Goal: Task Accomplishment & Management: Manage account settings

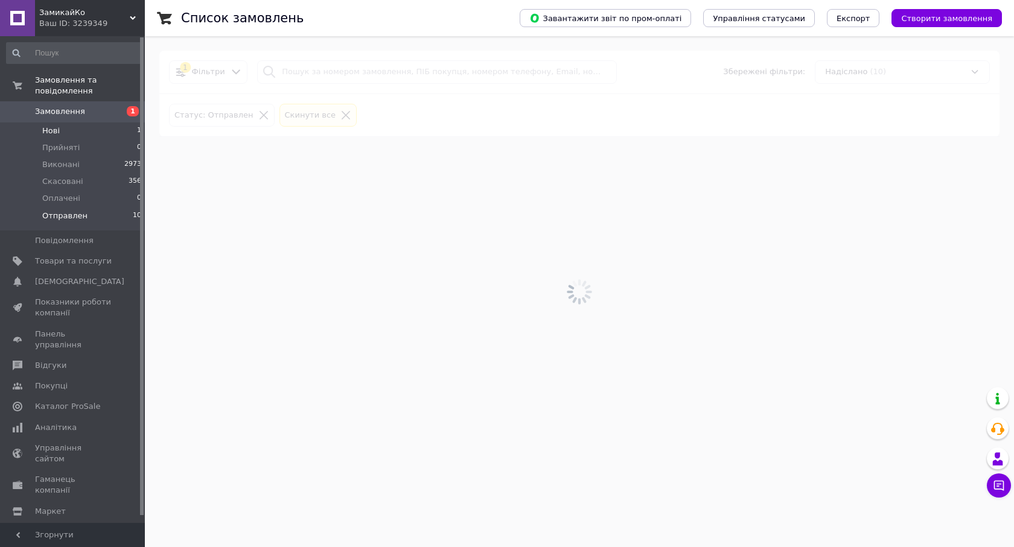
click at [57, 126] on span "Нові" at bounding box center [50, 131] width 17 height 11
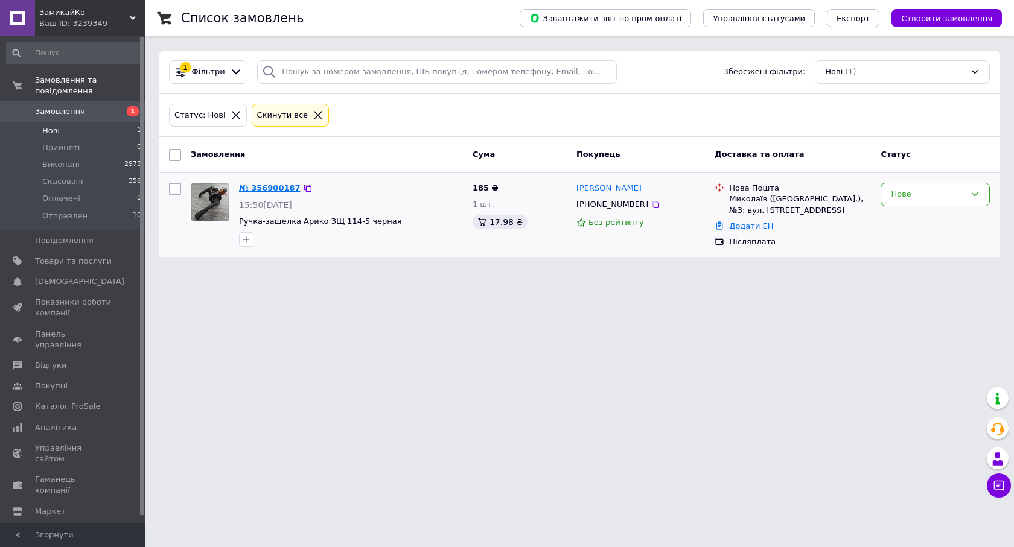
click at [282, 186] on link "№ 356900187" at bounding box center [270, 187] width 62 height 9
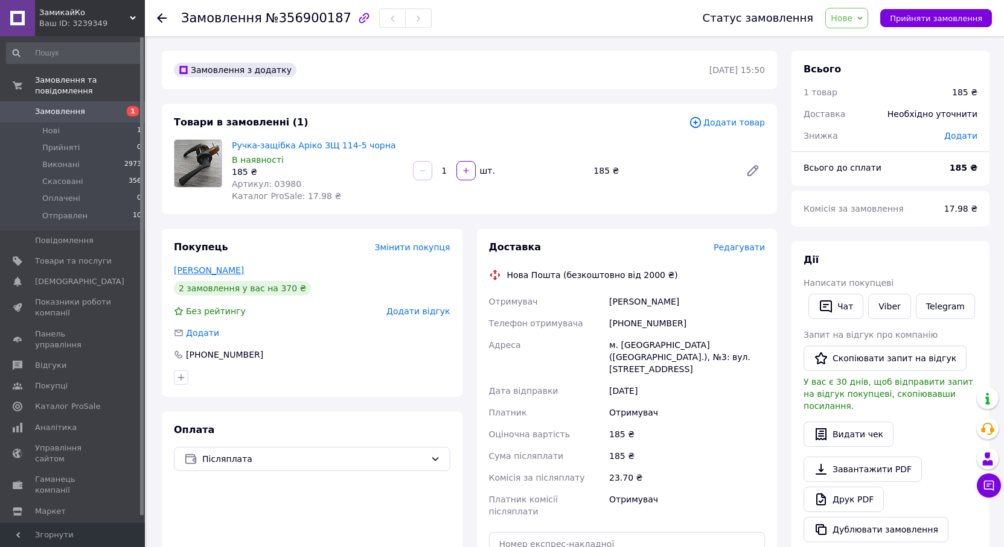
click at [217, 270] on link "Наумов Константин" at bounding box center [209, 271] width 70 height 10
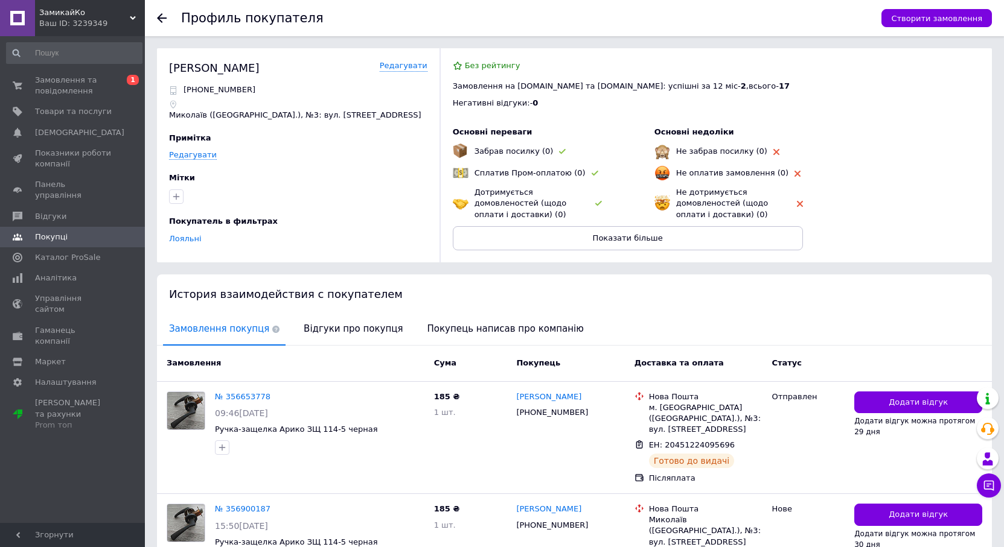
scroll to position [60, 0]
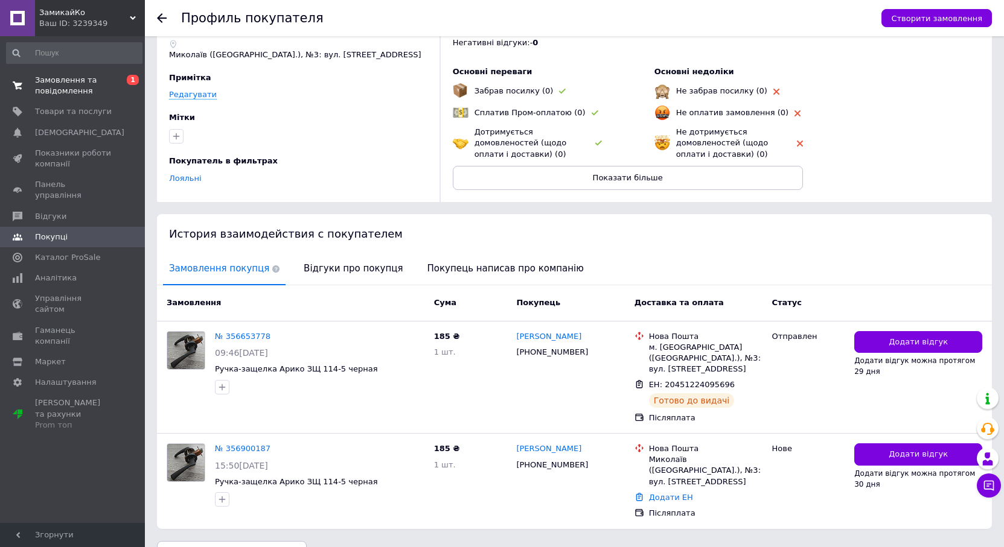
click at [59, 85] on span "Замовлення та повідомлення" at bounding box center [73, 86] width 77 height 22
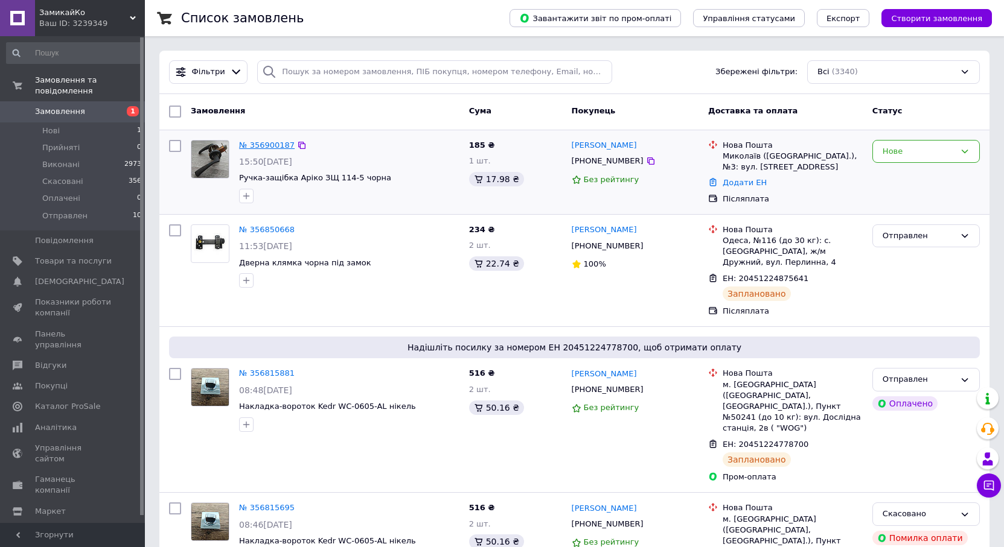
click at [262, 142] on link "№ 356900187" at bounding box center [267, 145] width 56 height 9
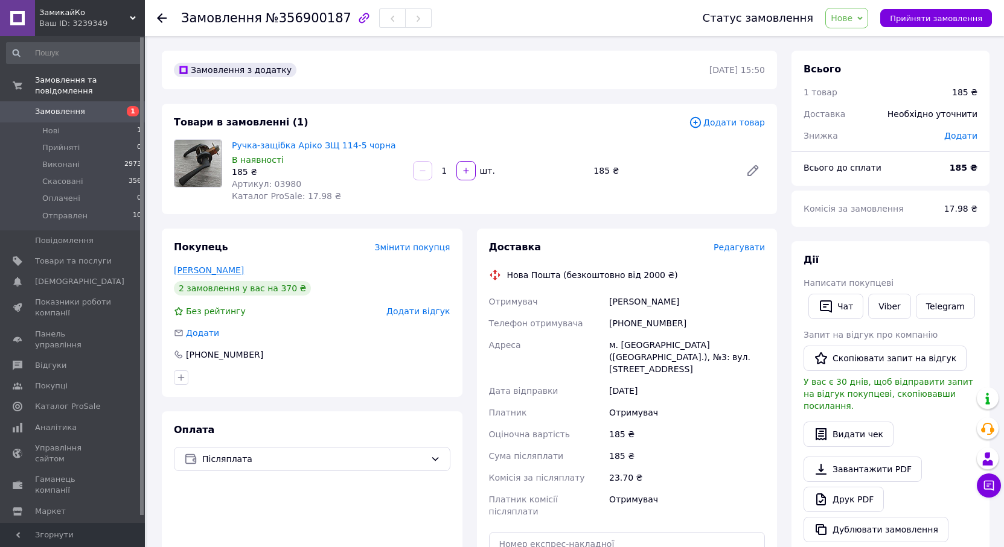
click at [229, 269] on link "Наумов Константин" at bounding box center [209, 271] width 70 height 10
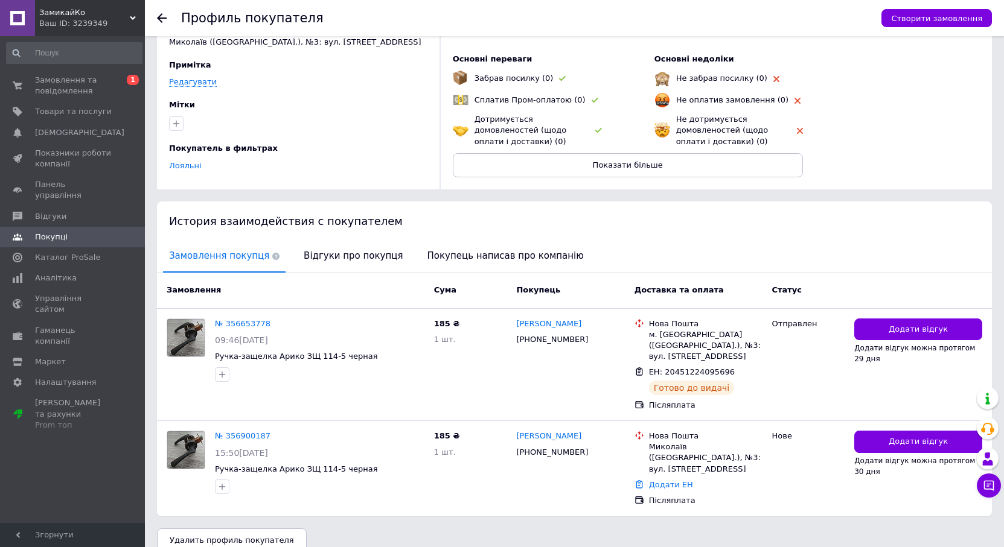
scroll to position [79, 0]
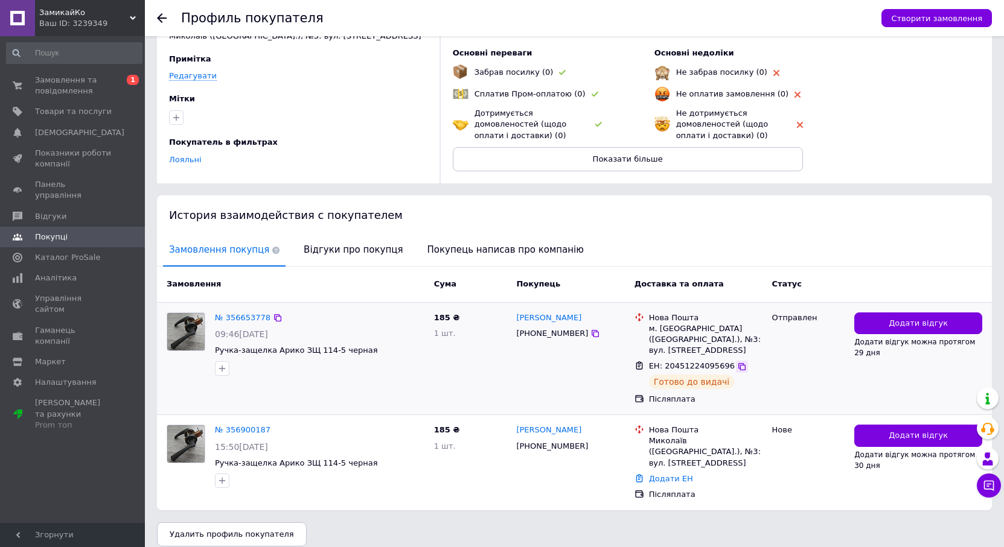
click at [738, 365] on icon at bounding box center [741, 366] width 7 height 7
click at [48, 84] on span "Замовлення та повідомлення" at bounding box center [73, 86] width 77 height 22
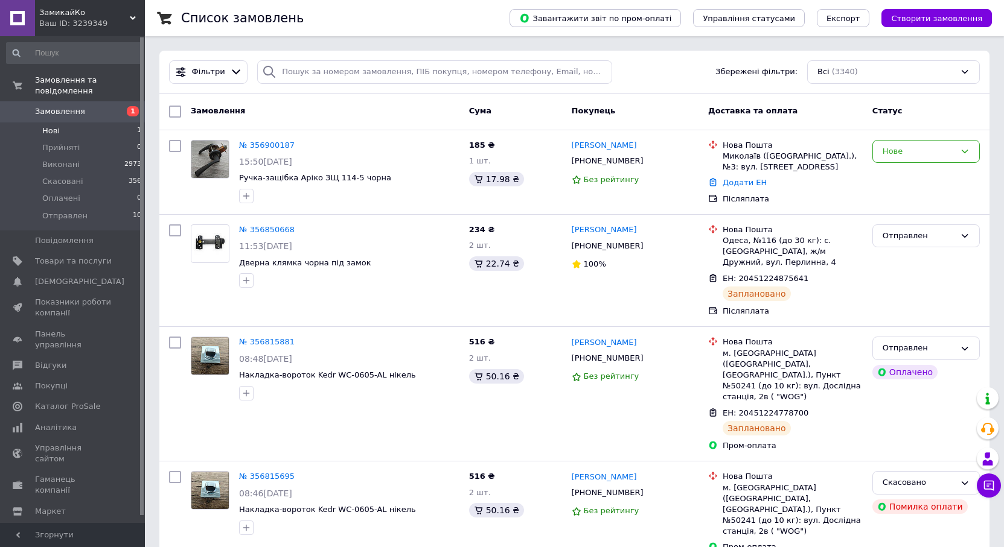
click at [49, 126] on span "Нові" at bounding box center [50, 131] width 17 height 11
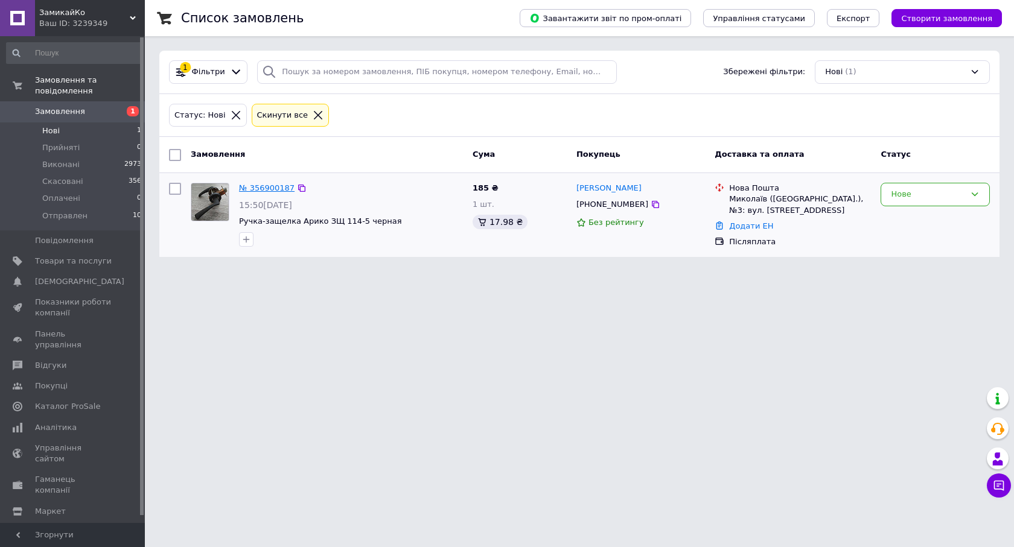
click at [269, 186] on link "№ 356900187" at bounding box center [267, 187] width 56 height 9
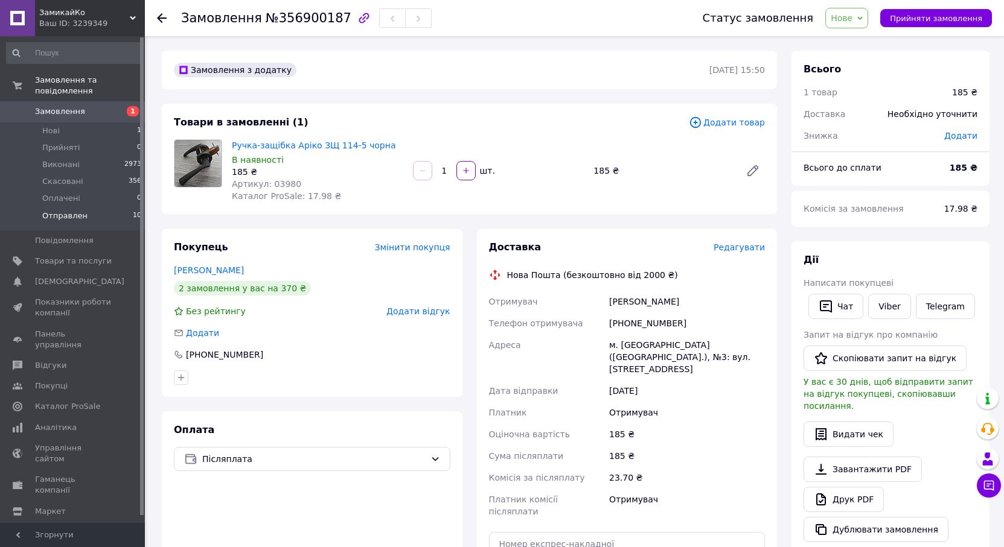
click at [63, 211] on span "Отправлен" at bounding box center [64, 216] width 45 height 11
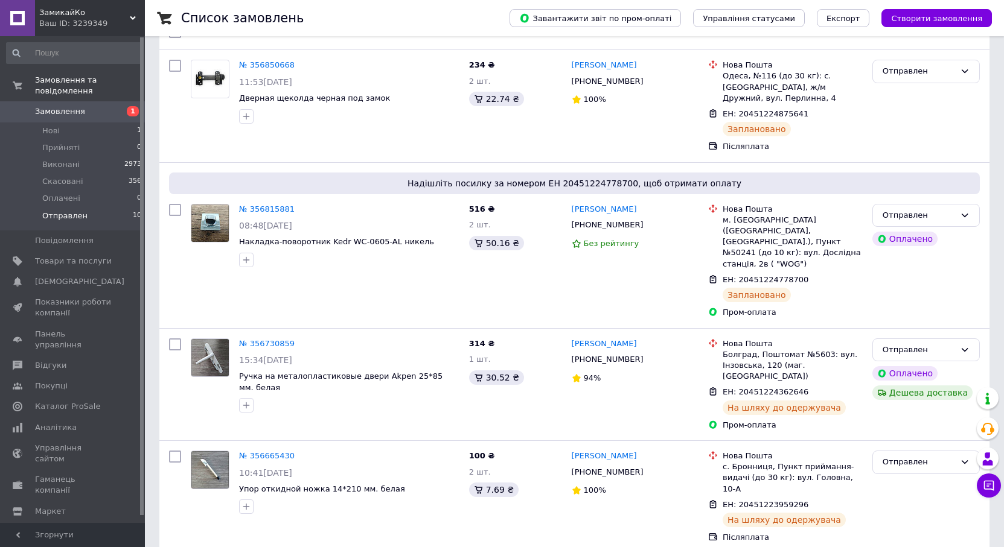
scroll to position [302, 0]
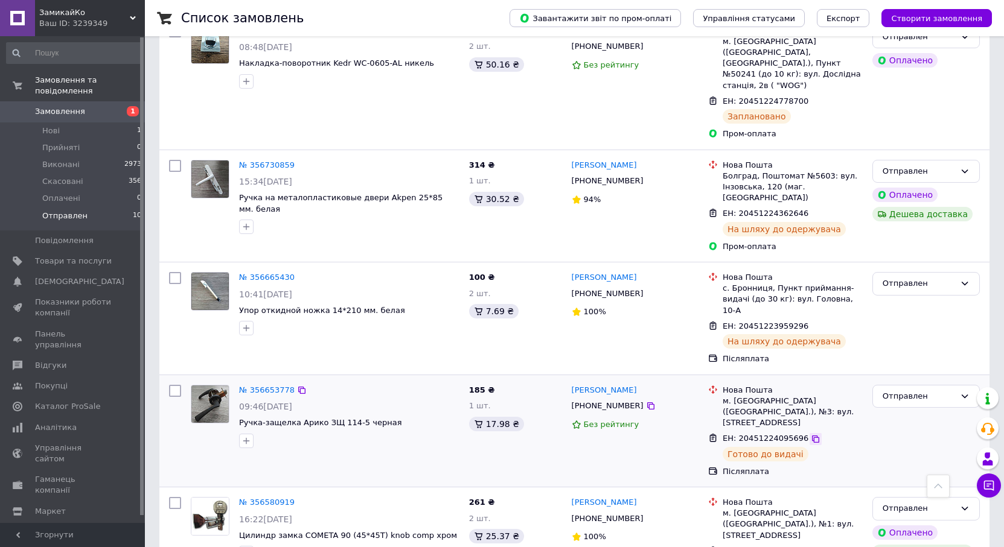
click at [810, 434] on icon at bounding box center [815, 439] width 10 height 10
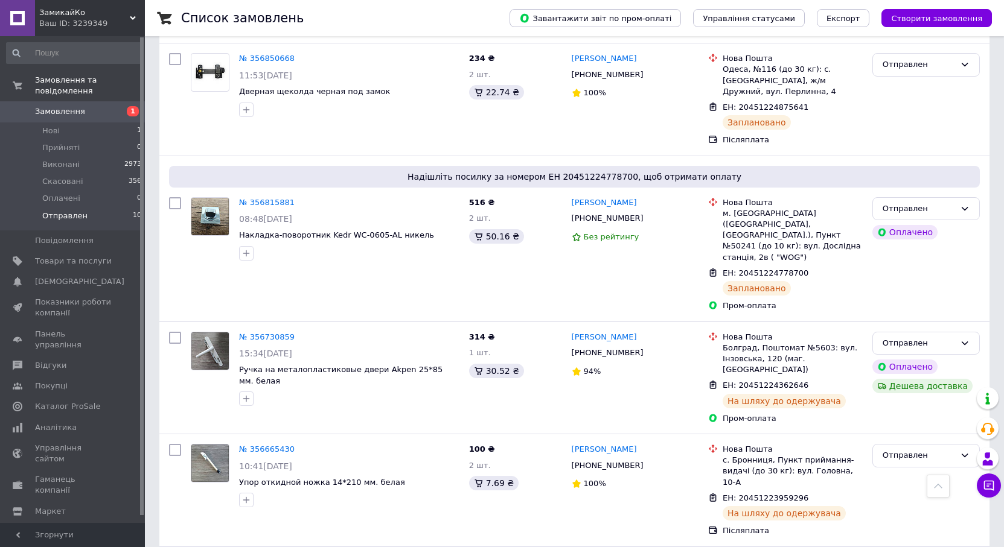
scroll to position [0, 0]
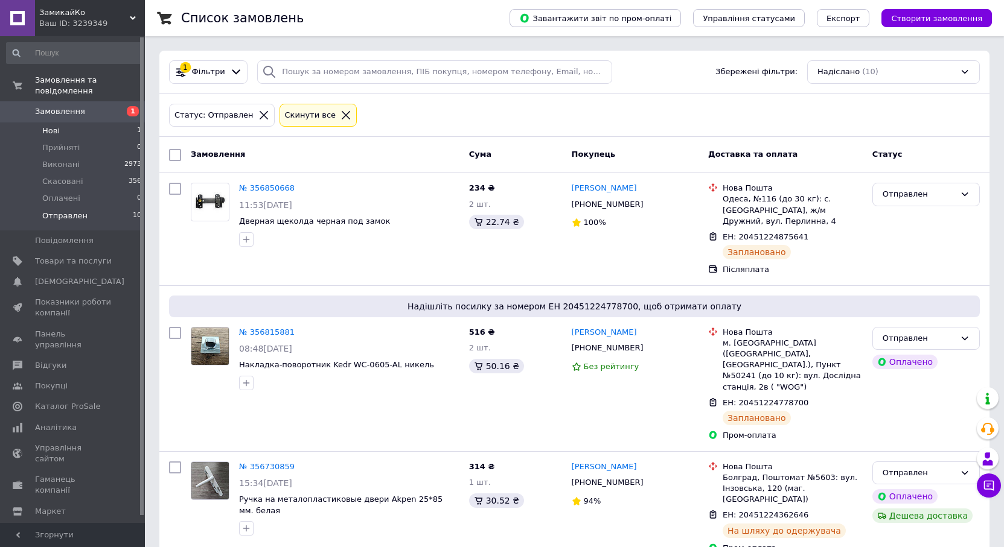
click at [48, 126] on span "Нові" at bounding box center [50, 131] width 17 height 11
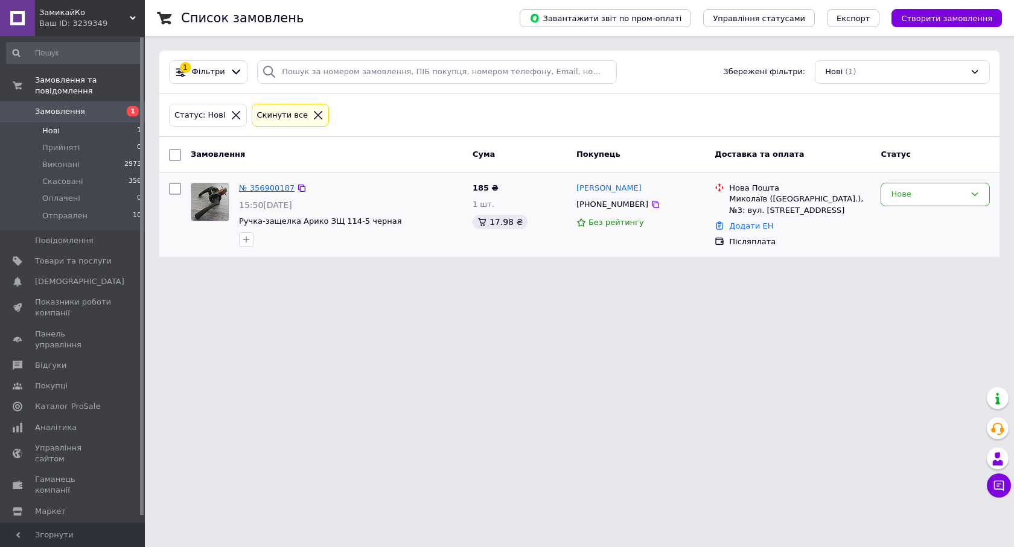
click at [277, 190] on link "№ 356900187" at bounding box center [267, 187] width 56 height 9
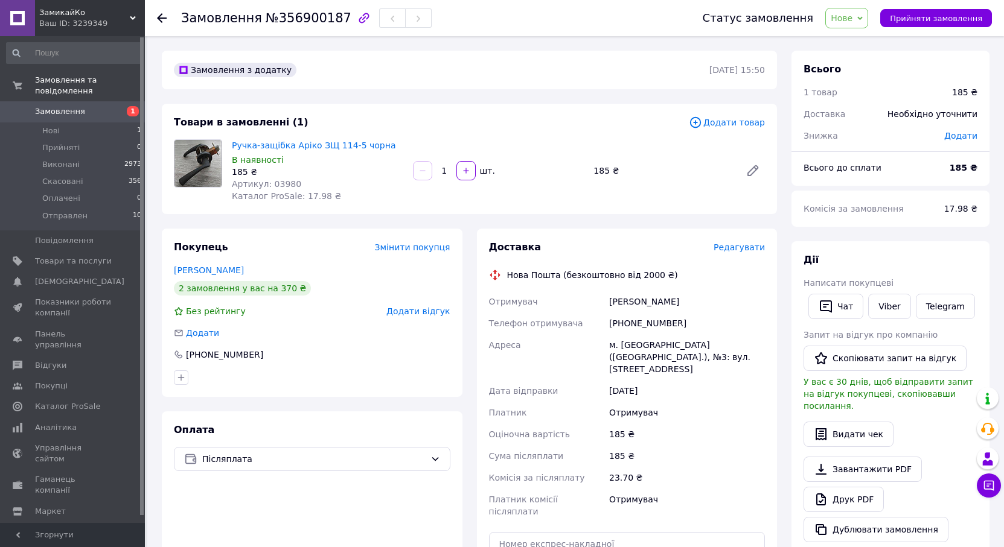
drag, startPoint x: 609, startPoint y: 303, endPoint x: 692, endPoint y: 303, distance: 82.1
click at [692, 303] on div "Наумов Константин" at bounding box center [686, 302] width 161 height 22
copy div "Наумов Константин"
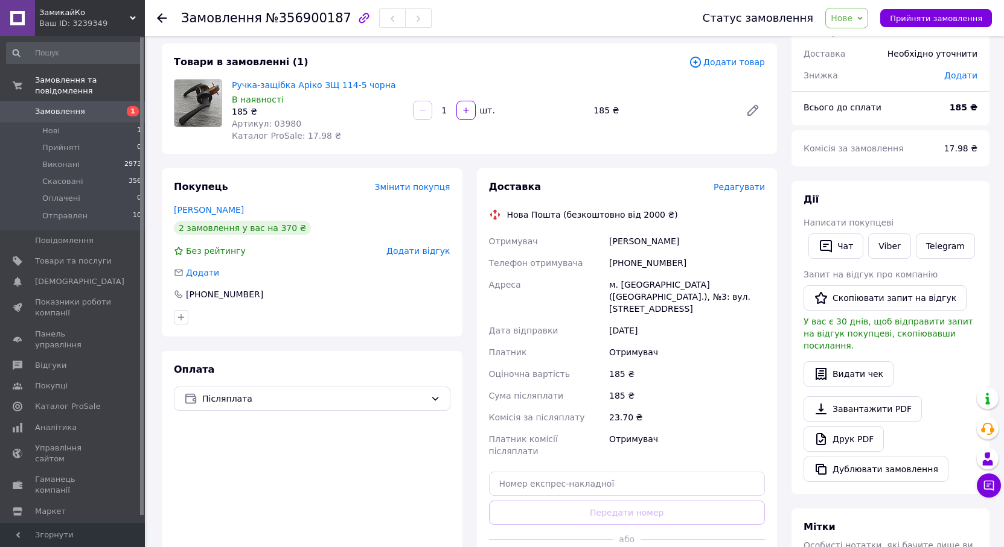
click at [862, 16] on icon at bounding box center [859, 18] width 5 height 5
click at [853, 40] on li "Прийнято" at bounding box center [853, 42] width 57 height 18
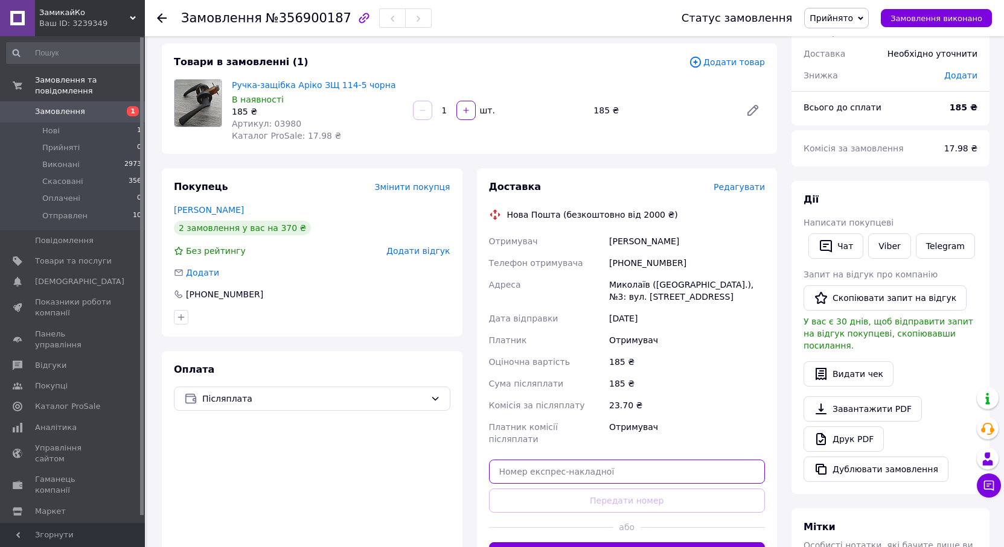
click at [552, 461] on input "text" at bounding box center [627, 472] width 276 height 24
paste input "20451225242911"
type input "20451225242911"
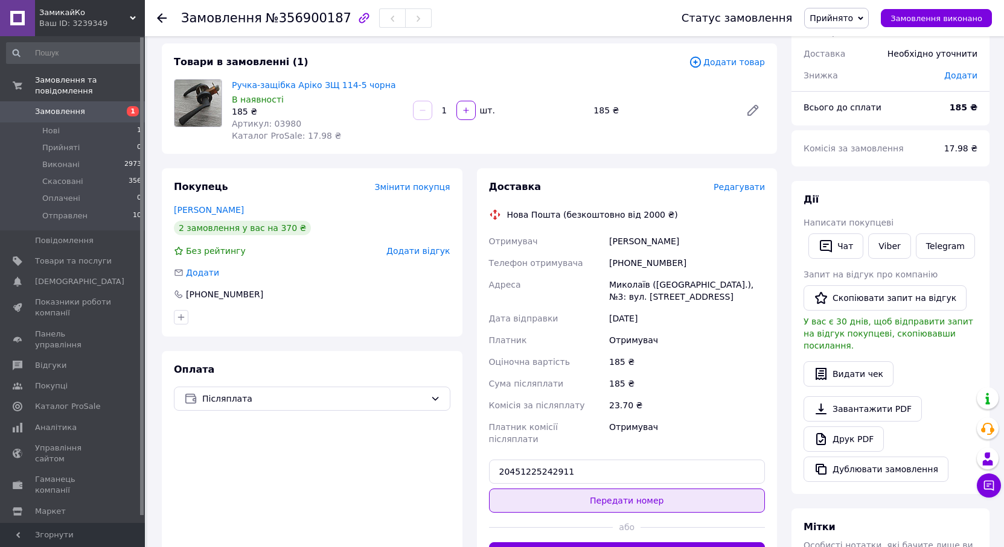
click at [625, 489] on button "Передати номер" at bounding box center [627, 501] width 276 height 24
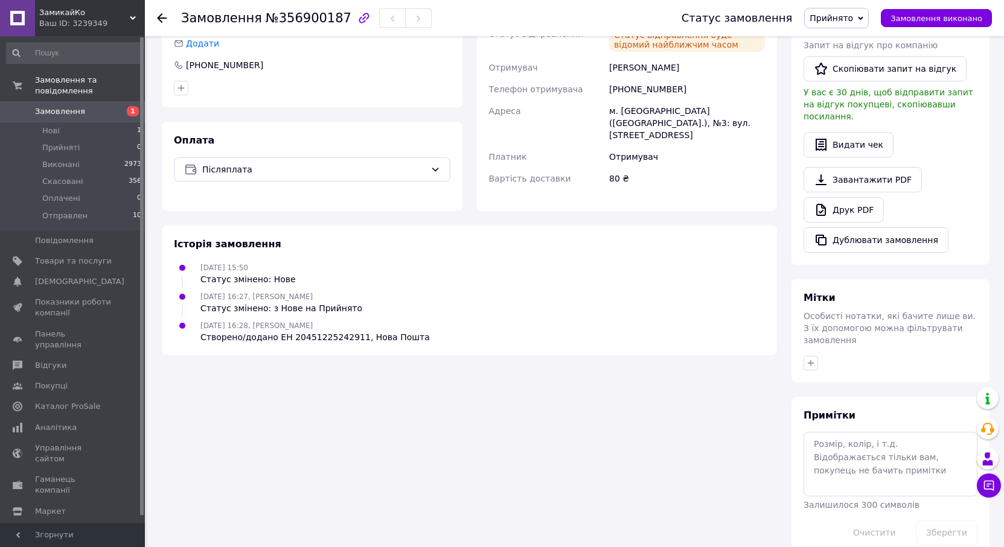
scroll to position [0, 0]
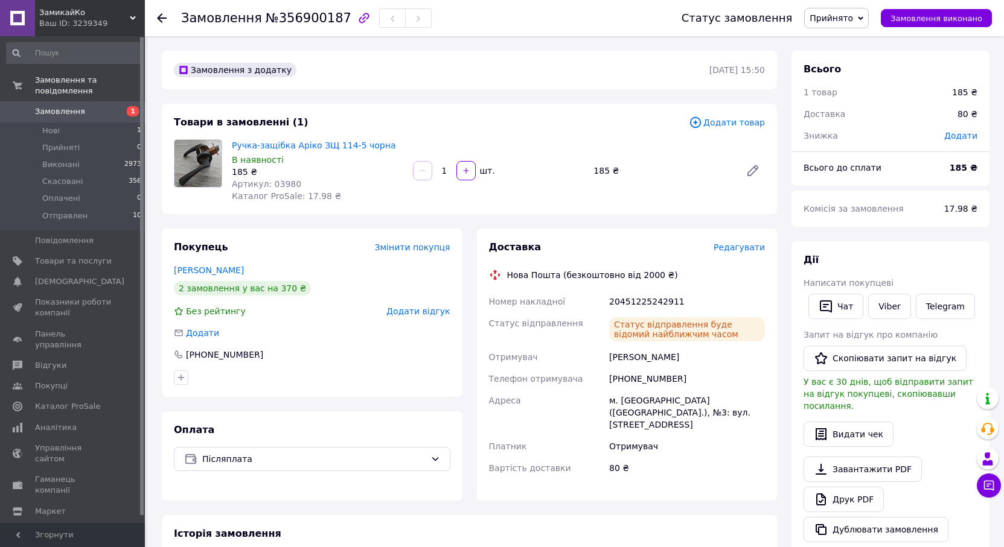
click at [863, 19] on icon at bounding box center [859, 18] width 5 height 4
click at [845, 98] on li "Отправлен" at bounding box center [835, 96] width 63 height 18
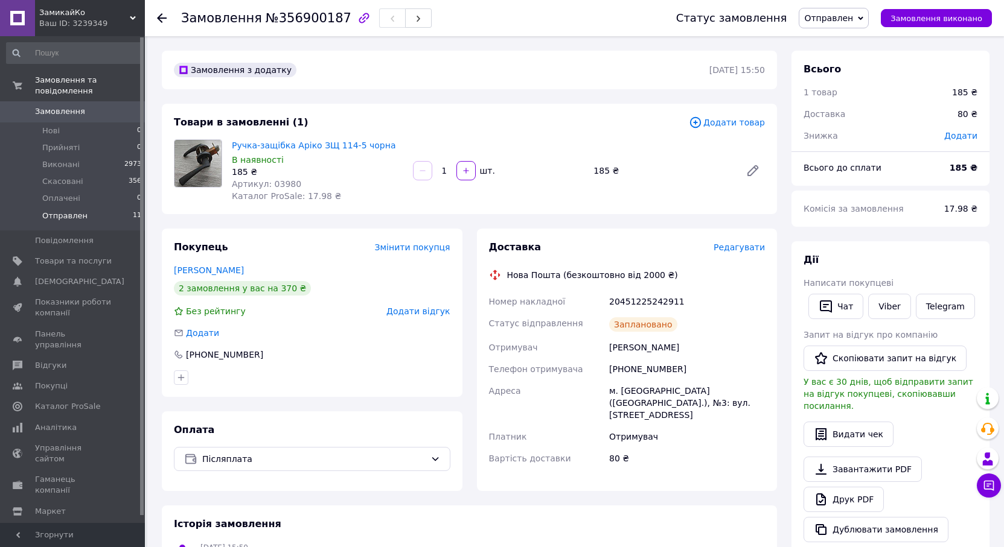
click at [62, 211] on span "Отправлен" at bounding box center [64, 216] width 45 height 11
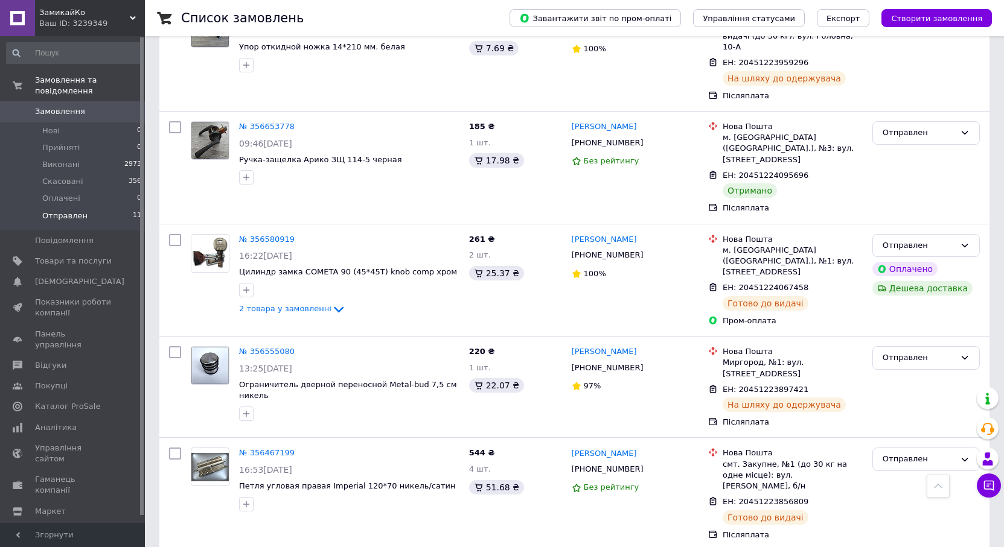
scroll to position [801, 0]
